Goal: Information Seeking & Learning: Learn about a topic

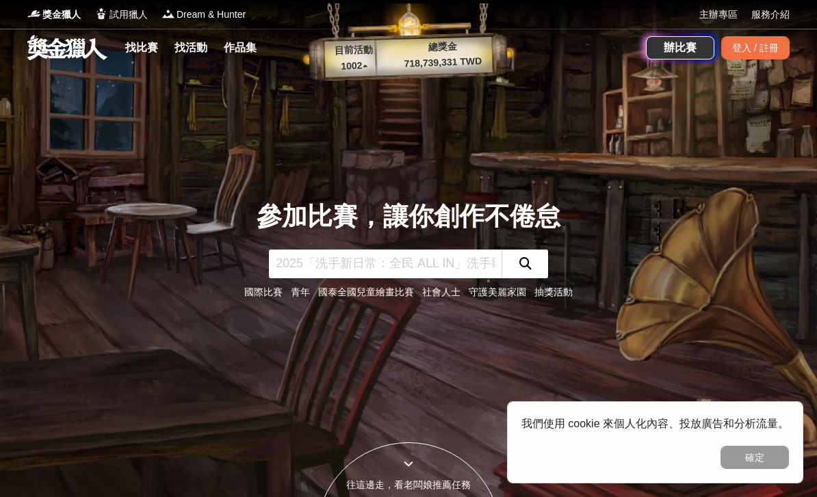
click at [326, 278] on input "text" at bounding box center [385, 264] width 233 height 29
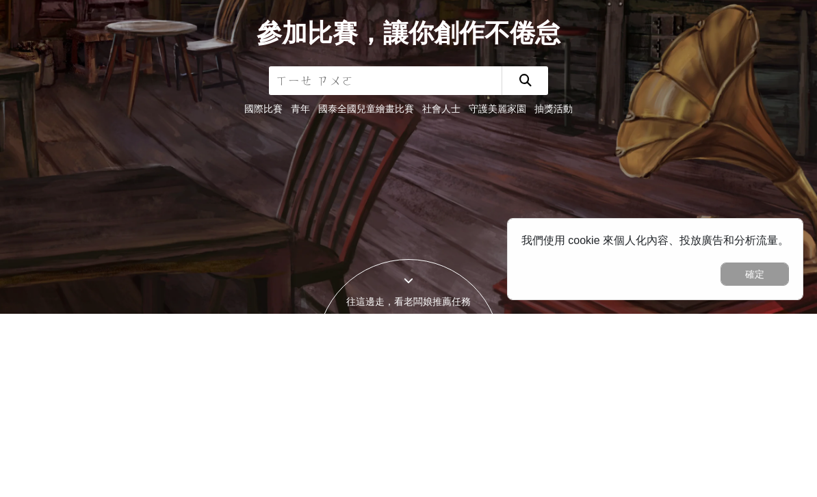
type input "寫作"
click at [525, 250] on button "submit" at bounding box center [524, 264] width 47 height 29
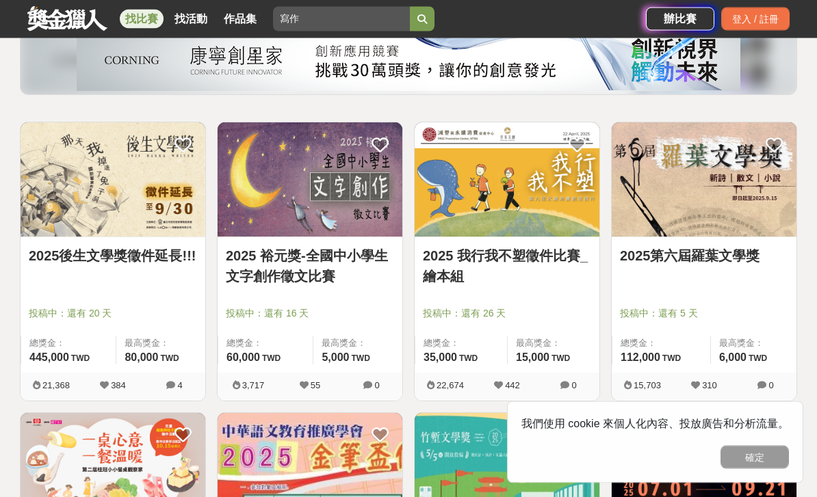
scroll to position [176, 0]
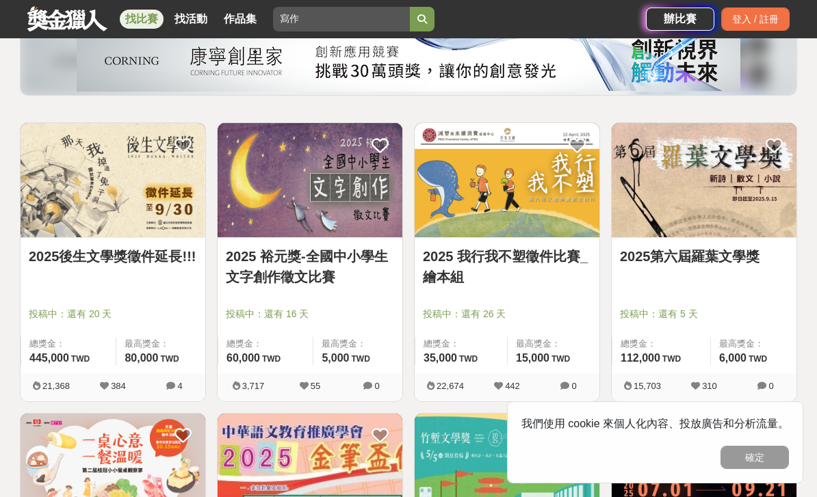
click at [751, 299] on div at bounding box center [708, 295] width 176 height 16
click at [721, 308] on span "投稿中：還有 5 天" at bounding box center [704, 314] width 168 height 14
click at [704, 258] on link "2025第六屆羅葉文學獎" at bounding box center [704, 256] width 168 height 21
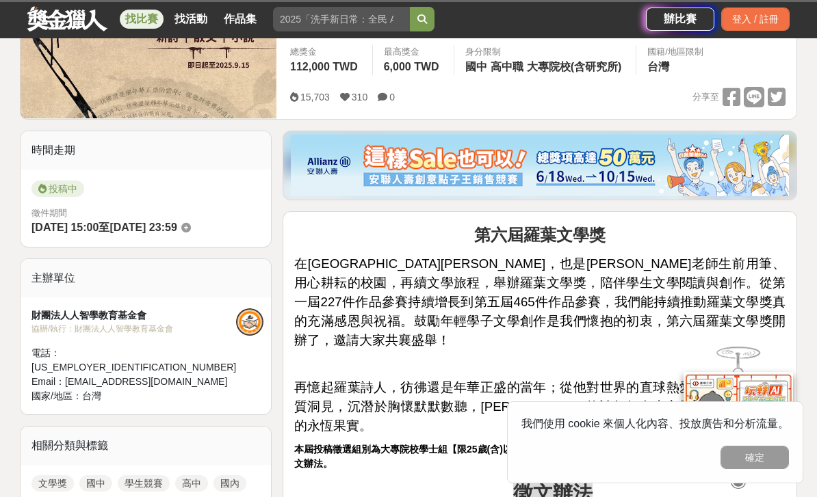
scroll to position [248, 0]
